Goal: Check status: Check status

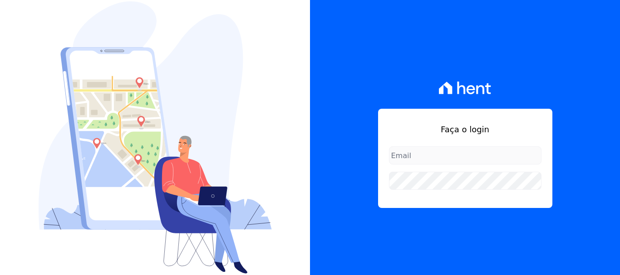
click at [448, 150] on input "email" at bounding box center [465, 156] width 152 height 18
type input "[EMAIL_ADDRESS][PERSON_NAME][DOMAIN_NAME]"
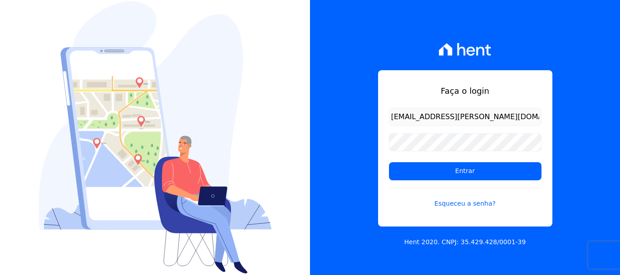
click at [440, 187] on form "[EMAIL_ADDRESS][PERSON_NAME][DOMAIN_NAME] Entrar Esqueceu a senha?" at bounding box center [465, 164] width 152 height 112
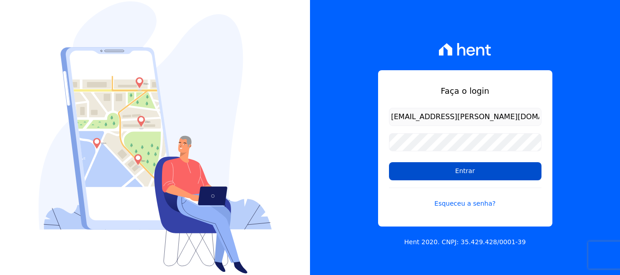
click at [484, 171] on input "Entrar" at bounding box center [465, 171] width 152 height 18
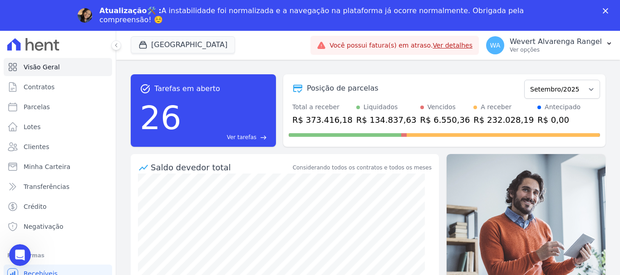
click at [608, 9] on polygon "Fechar" at bounding box center [605, 10] width 5 height 5
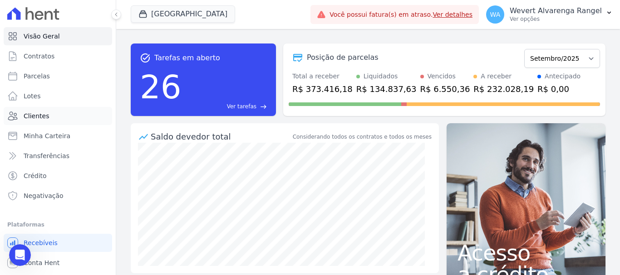
click at [42, 113] on span "Clientes" at bounding box center [36, 116] width 25 height 9
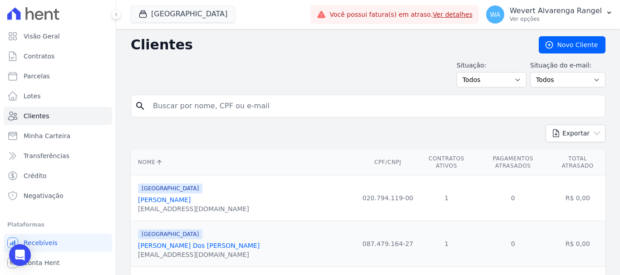
drag, startPoint x: 187, startPoint y: 110, endPoint x: 177, endPoint y: 111, distance: 9.6
click at [187, 110] on input "search" at bounding box center [374, 106] width 454 height 18
paste input "[PERSON_NAME]"
type input "[PERSON_NAME]"
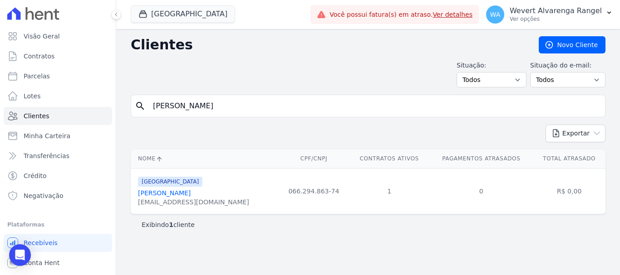
click at [172, 192] on link "[PERSON_NAME]" at bounding box center [164, 193] width 53 height 7
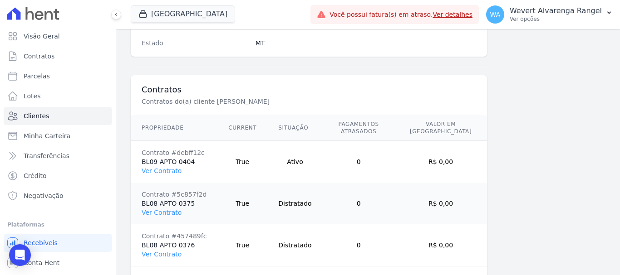
scroll to position [657, 0]
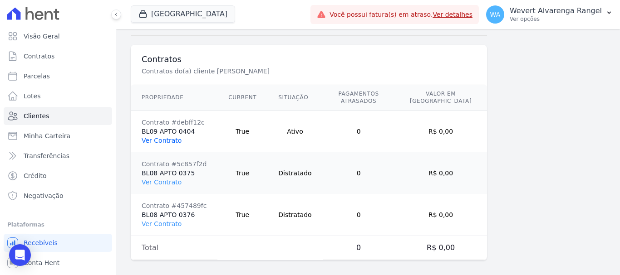
click at [161, 137] on link "Ver Contrato" at bounding box center [162, 140] width 40 height 7
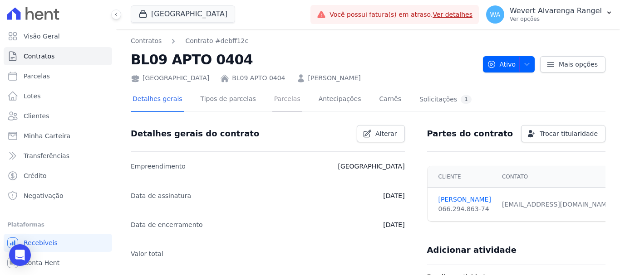
click at [277, 100] on link "Parcelas" at bounding box center [287, 100] width 30 height 24
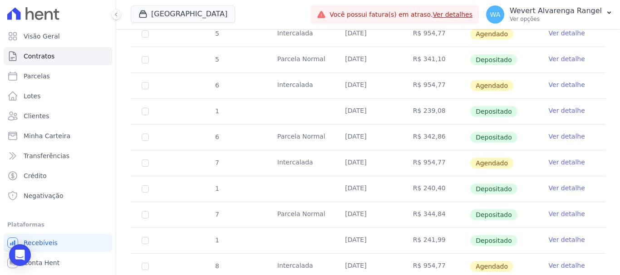
scroll to position [484, 0]
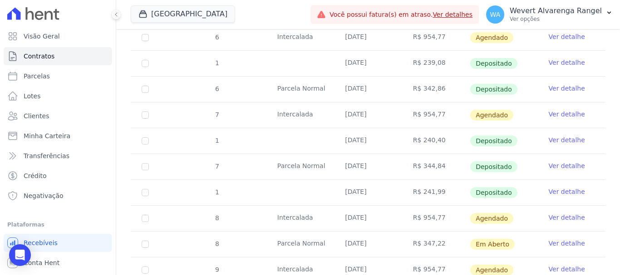
click at [564, 136] on link "Ver detalhe" at bounding box center [567, 140] width 36 height 9
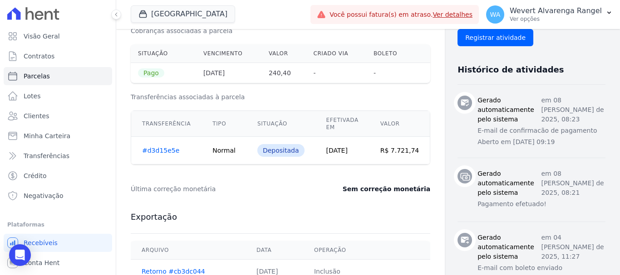
scroll to position [309, 0]
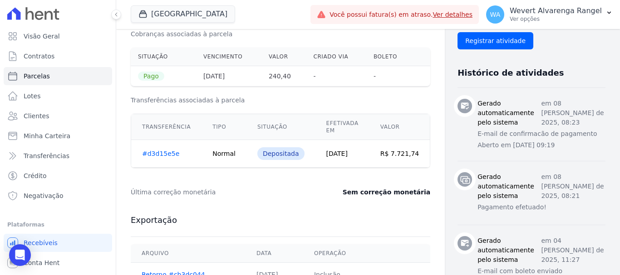
click at [278, 200] on div "Última correção monetária Sem correção monetária" at bounding box center [280, 192] width 299 height 27
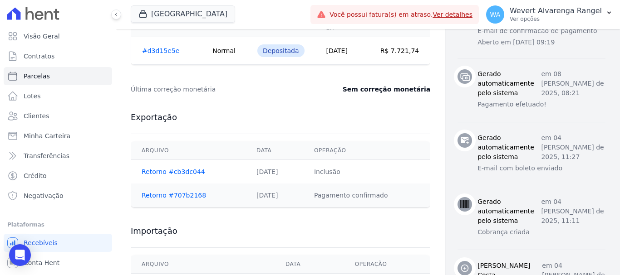
scroll to position [415, 0]
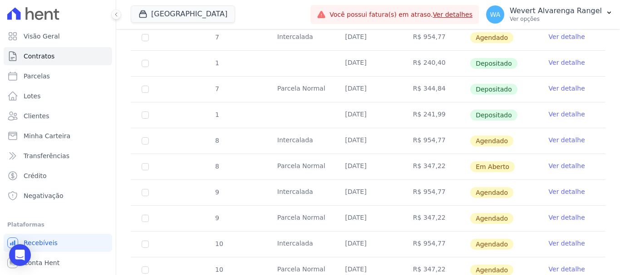
scroll to position [560, 0]
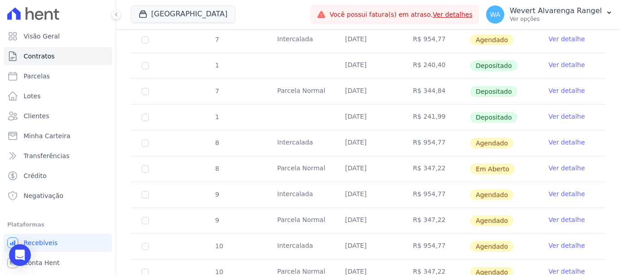
click at [559, 86] on link "Ver detalhe" at bounding box center [567, 90] width 36 height 9
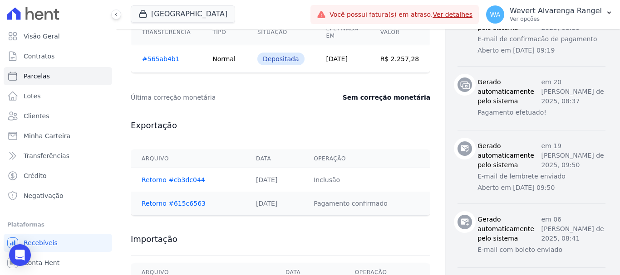
scroll to position [454, 0]
